Goal: Check status: Check status

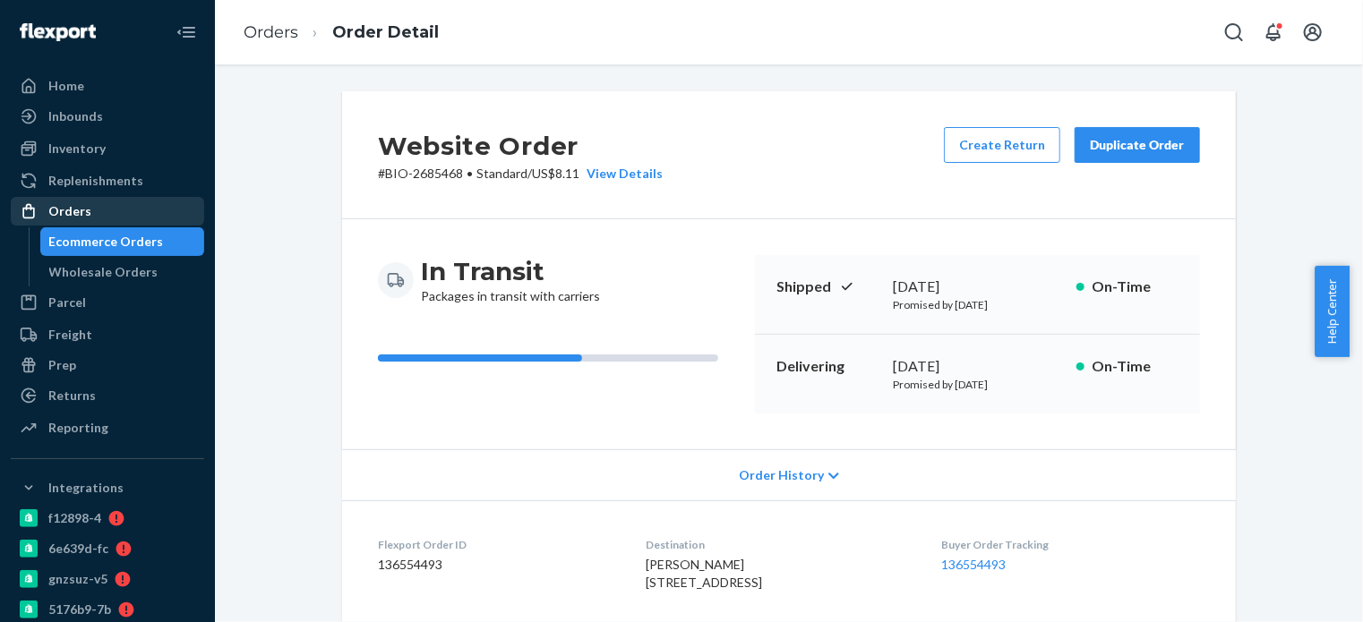
click at [72, 214] on div "Orders" at bounding box center [69, 211] width 43 height 18
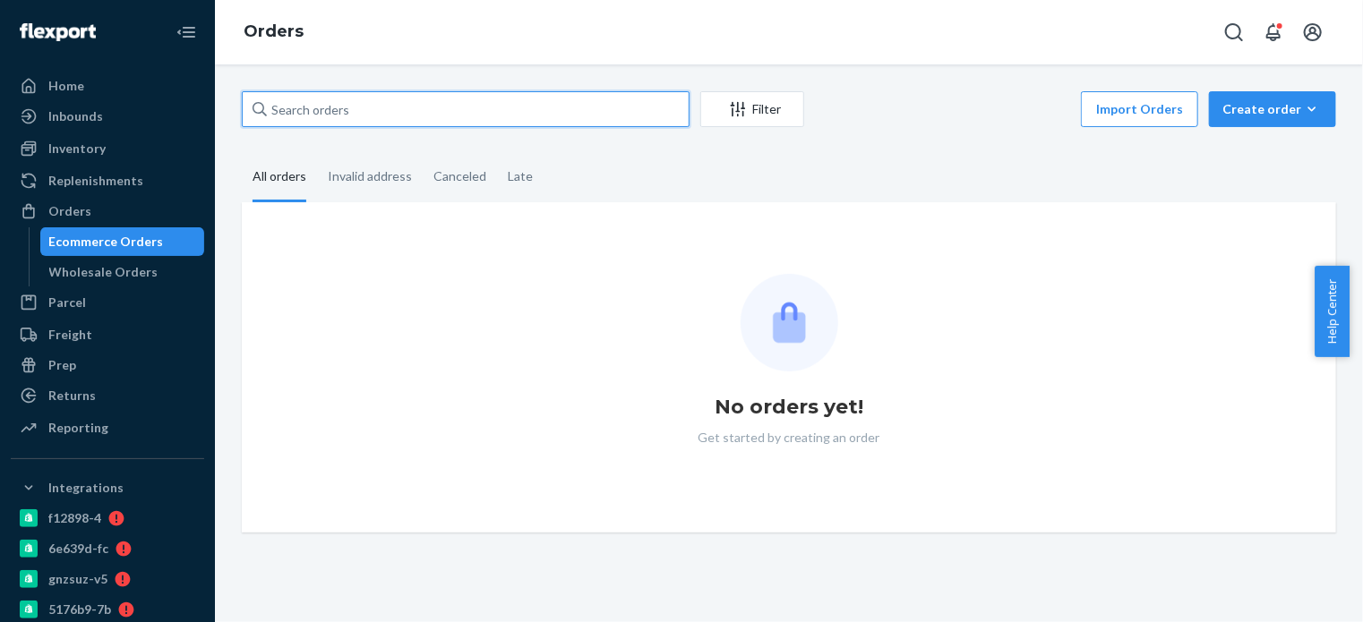
click at [326, 118] on input "text" at bounding box center [466, 109] width 448 height 36
paste input "[PERSON_NAME]"
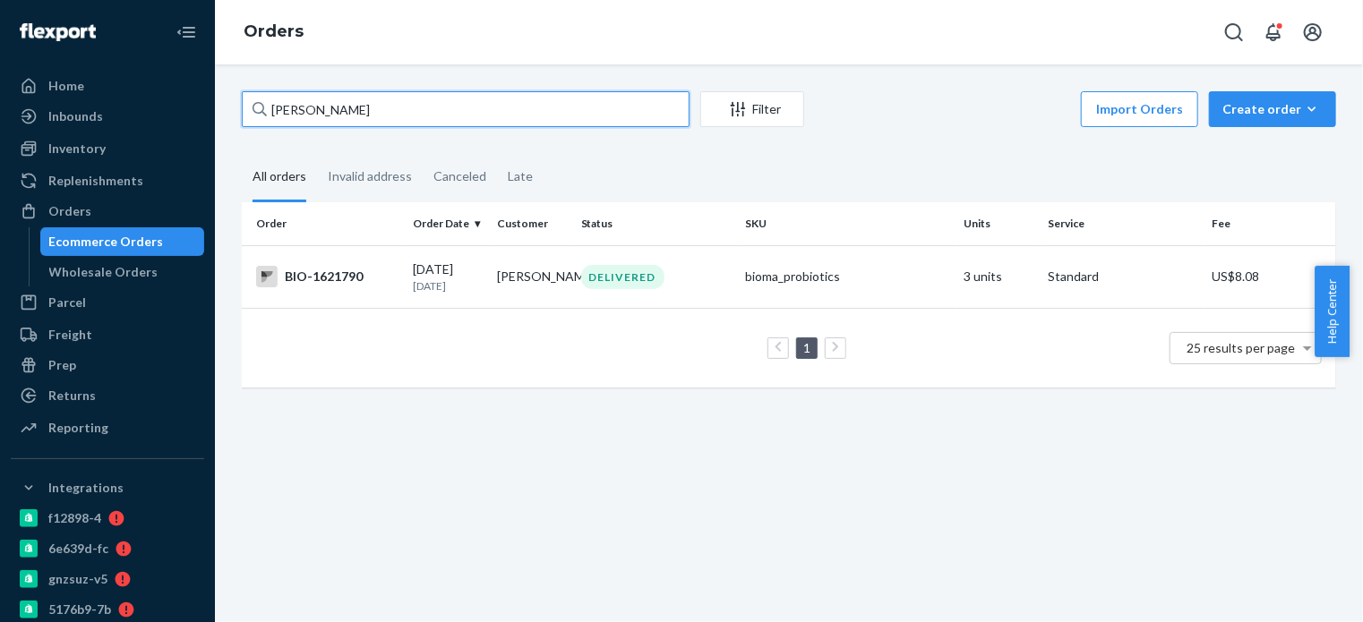
drag, startPoint x: 290, startPoint y: 112, endPoint x: 275, endPoint y: 117, distance: 16.1
click at [275, 117] on input "[PERSON_NAME]" at bounding box center [466, 109] width 448 height 36
click at [365, 114] on input "[PERSON_NAME]" at bounding box center [466, 109] width 448 height 36
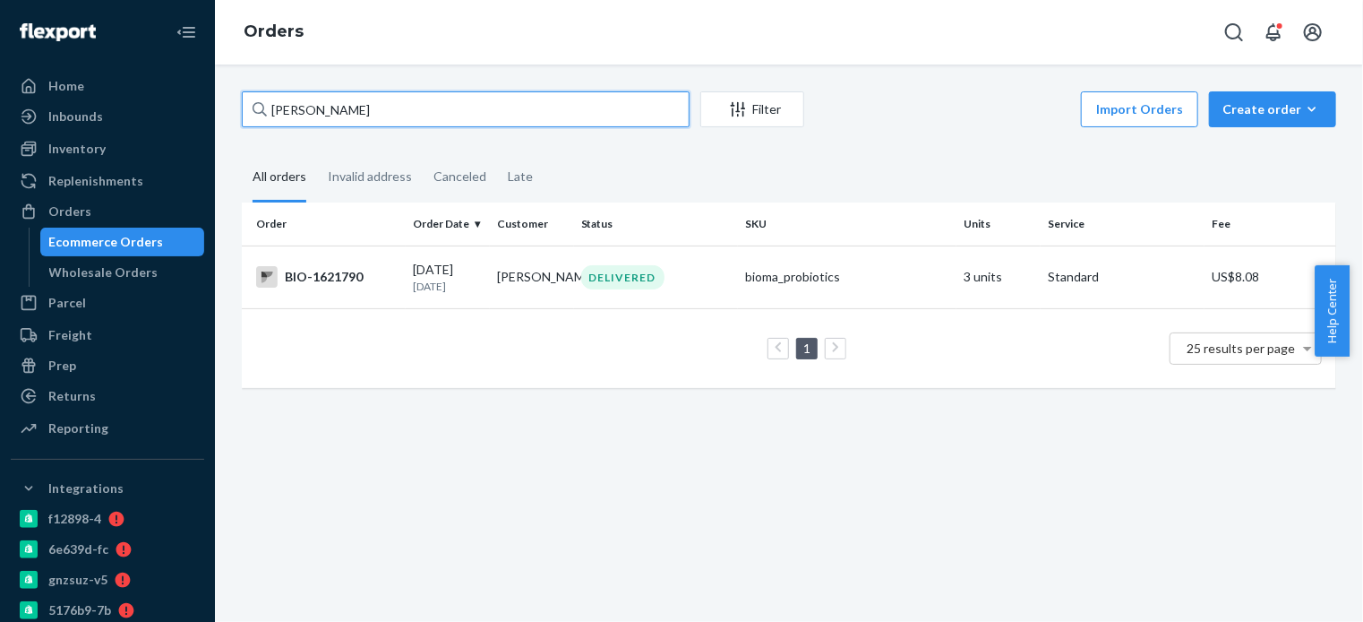
paste input "2756336"
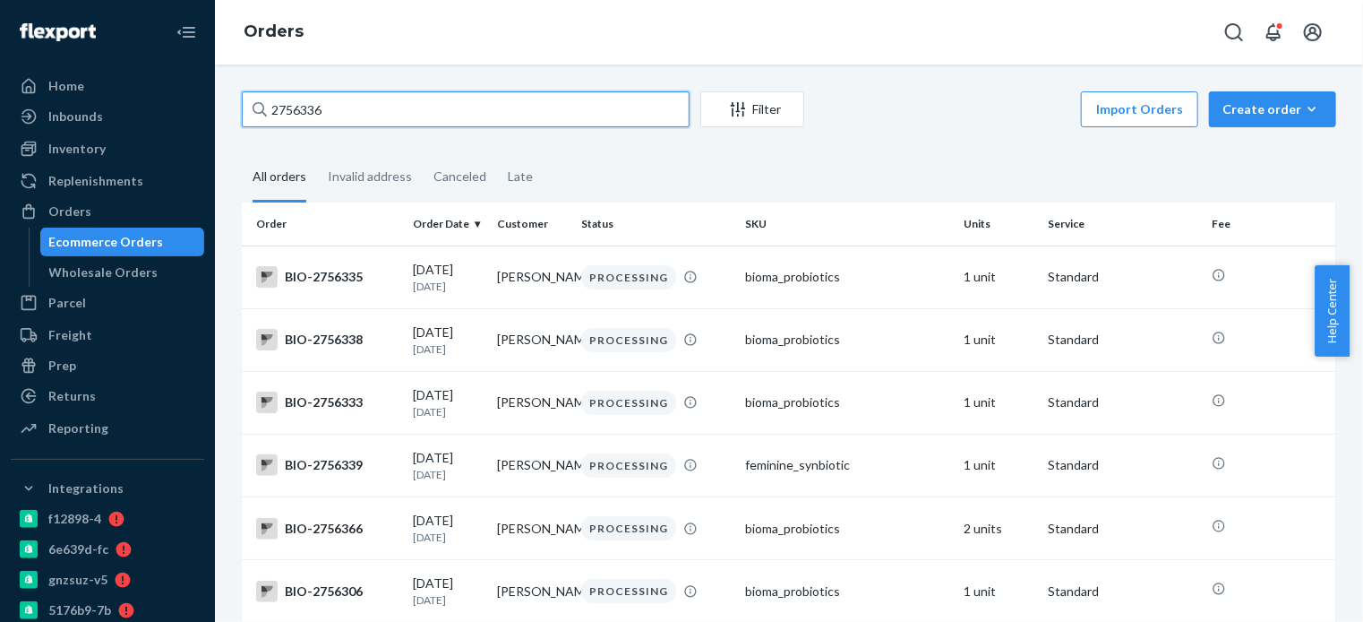
type input "2756336"
